Goal: Task Accomplishment & Management: Manage account settings

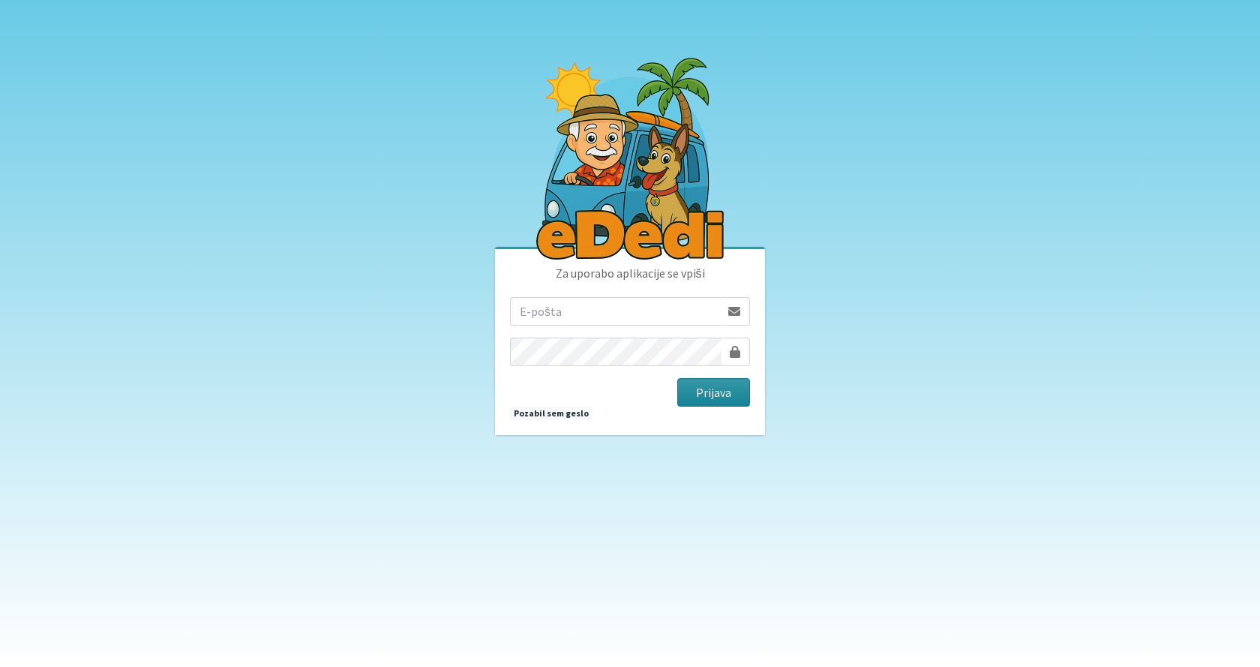
type input "jancic.robert@gmail.com"
click at [710, 393] on button "Prijava" at bounding box center [713, 392] width 73 height 29
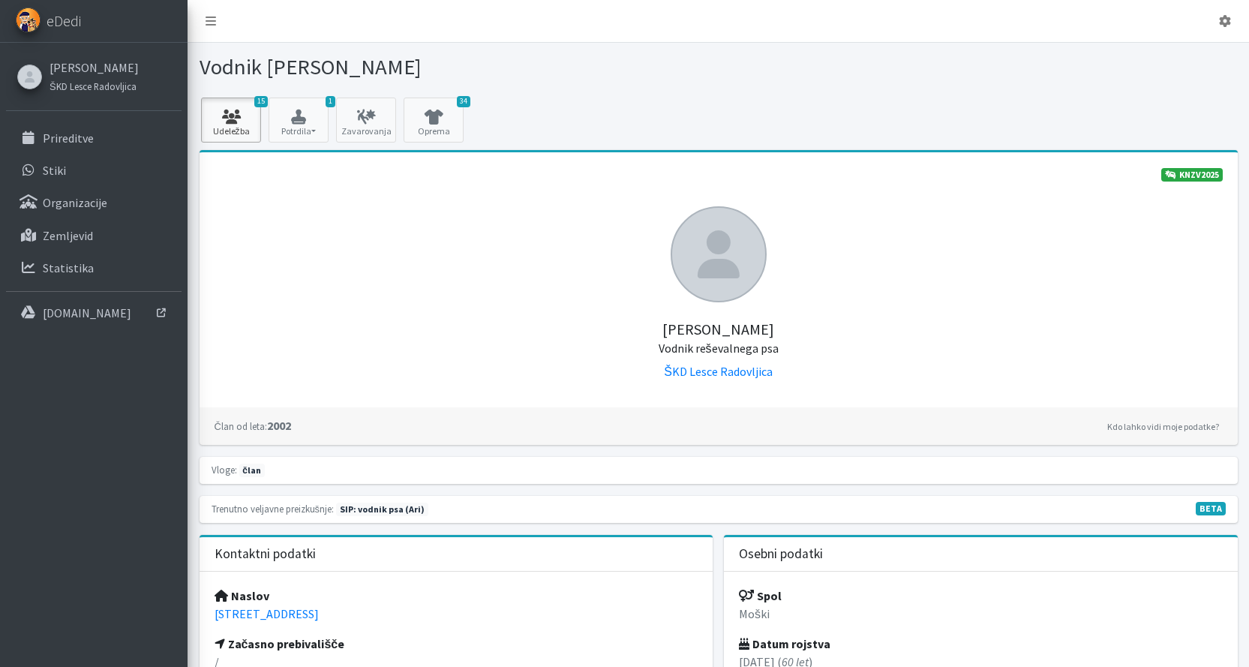
click at [236, 121] on icon at bounding box center [231, 117] width 51 height 15
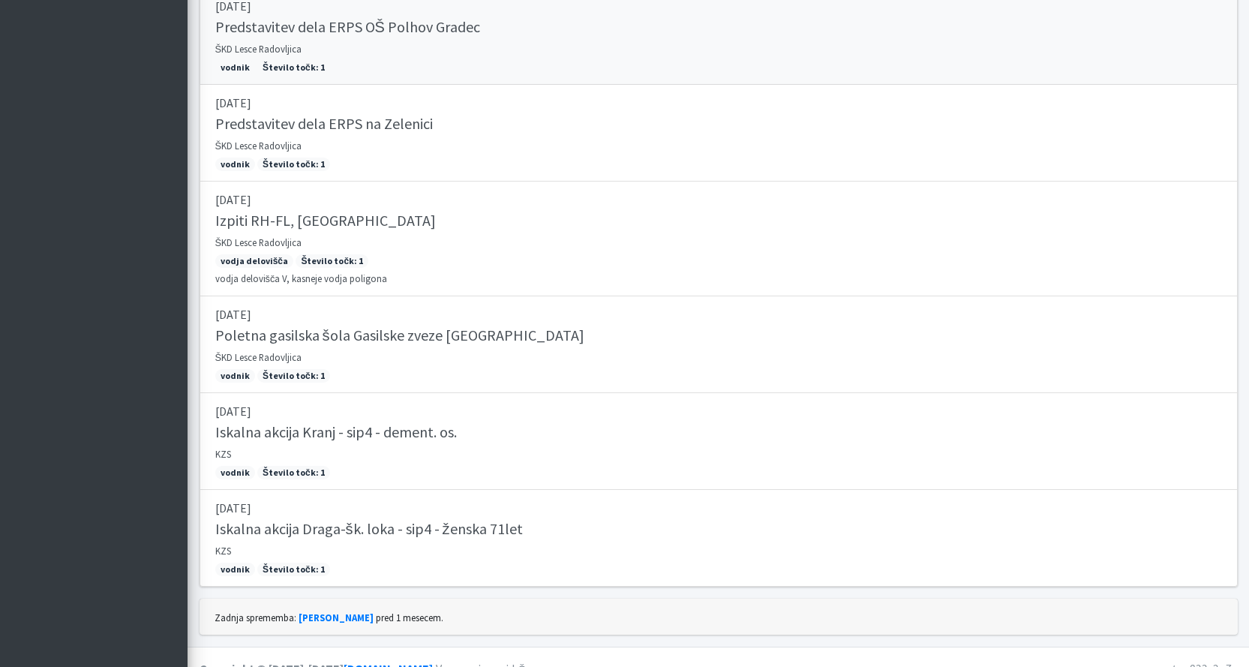
scroll to position [1148, 0]
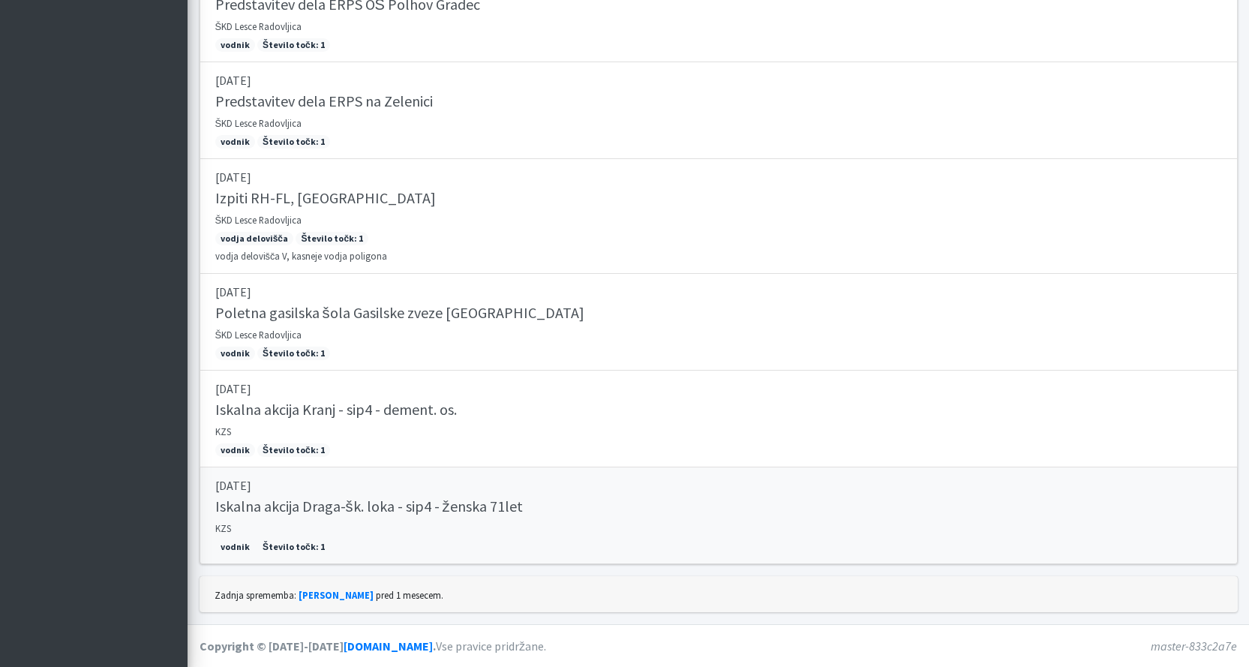
click at [259, 507] on h5 "Iskalna akcija Draga-šk. loka - sip4 - ženska 71let" at bounding box center [369, 506] width 308 height 18
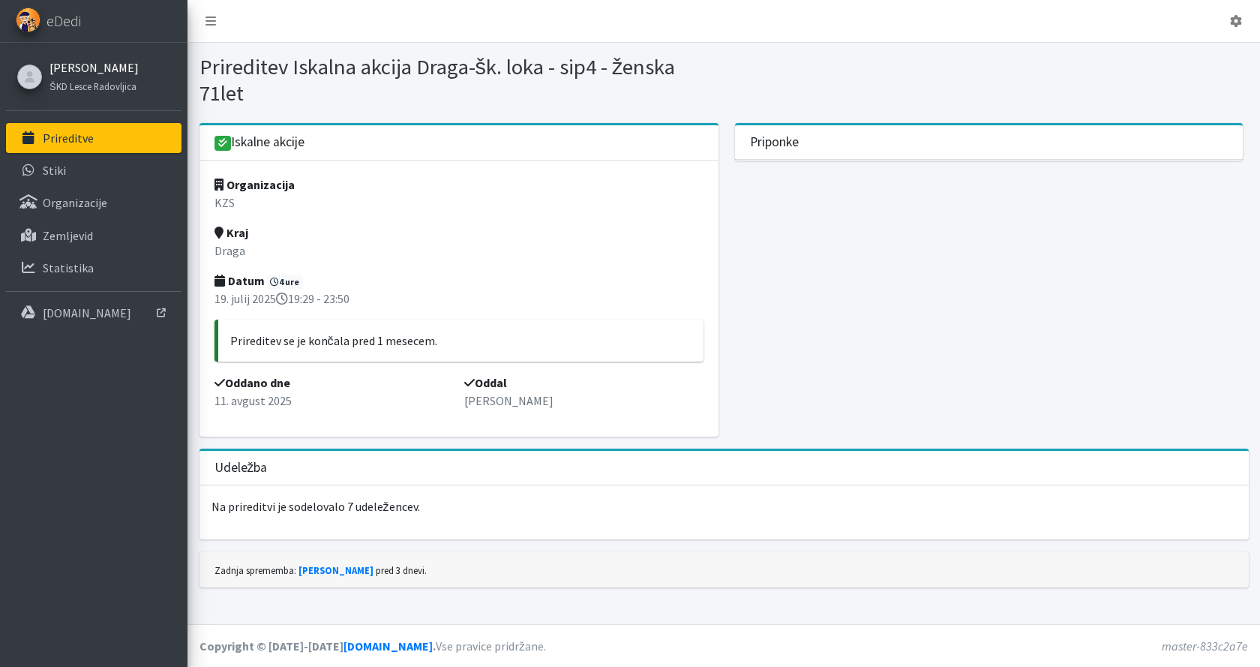
click at [107, 68] on link "[PERSON_NAME]" at bounding box center [94, 68] width 89 height 18
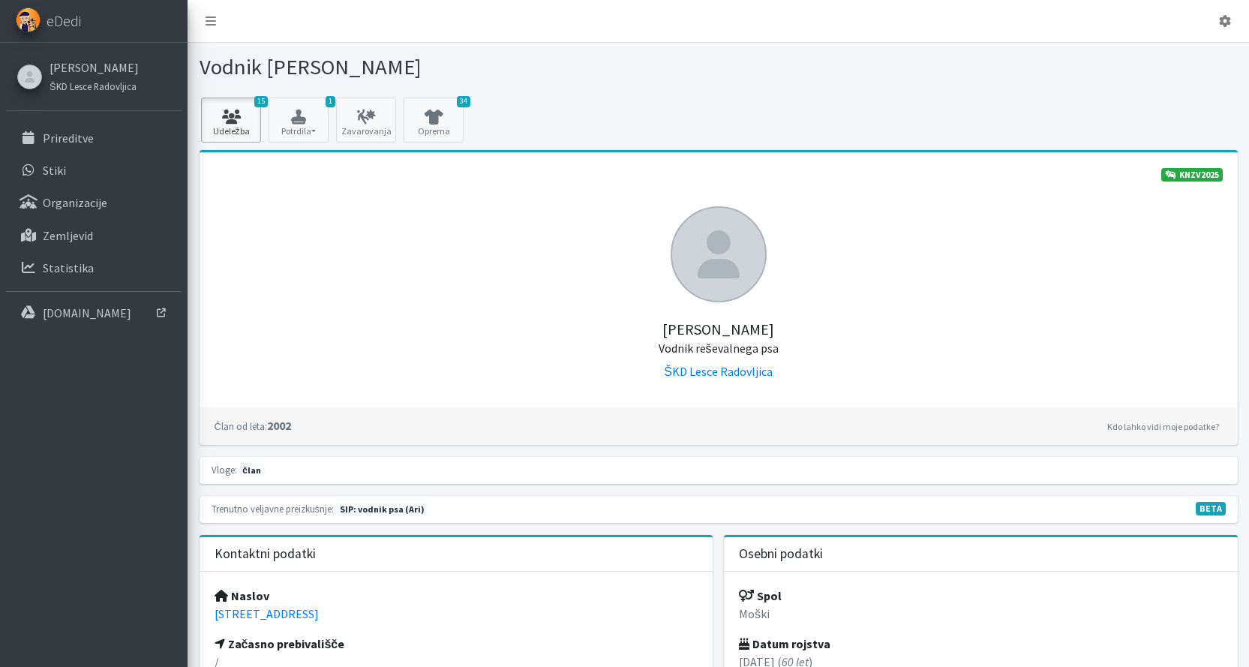
click at [234, 120] on icon at bounding box center [231, 117] width 51 height 15
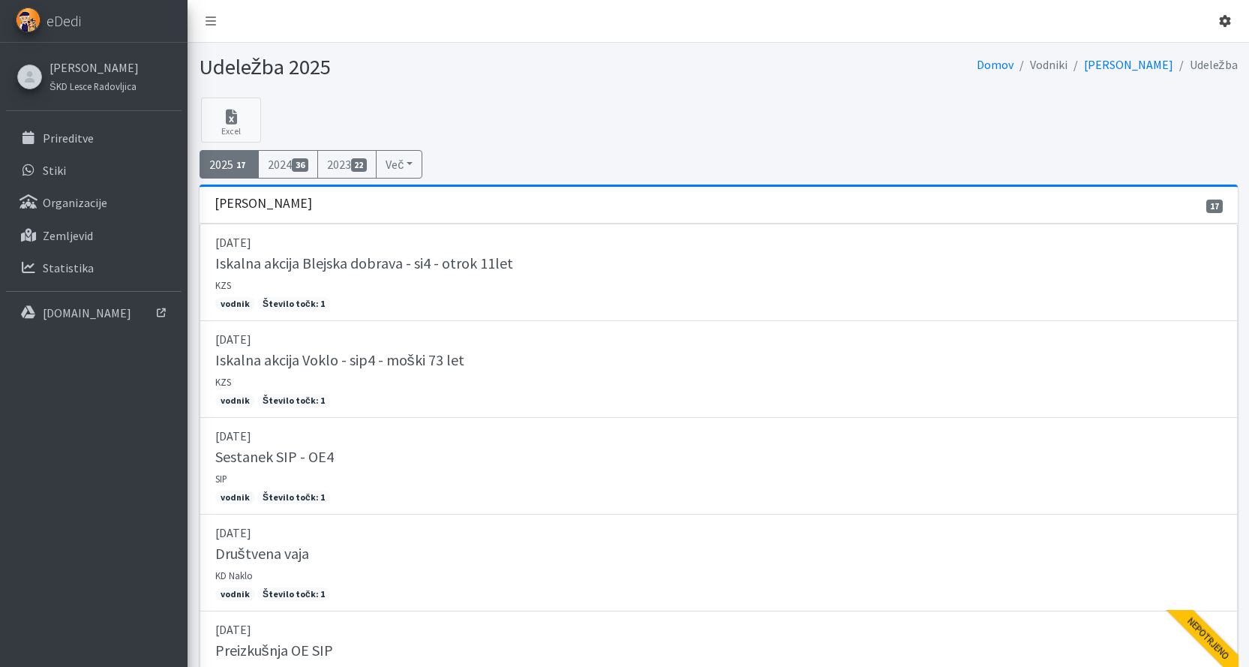
click at [1226, 20] on icon at bounding box center [1225, 21] width 12 height 12
click at [1173, 58] on link "Odjavi se" at bounding box center [1183, 56] width 119 height 24
